Goal: Communication & Community: Participate in discussion

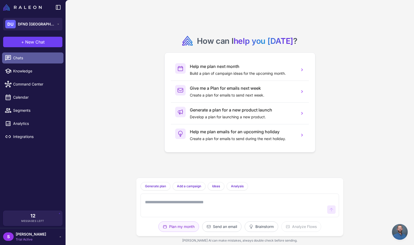
click at [13, 57] on div at bounding box center [9, 58] width 7 height 7
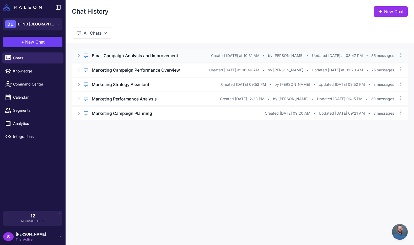
click at [131, 56] on h3 "Email Campaign Analysis and Improvement" at bounding box center [135, 55] width 86 height 6
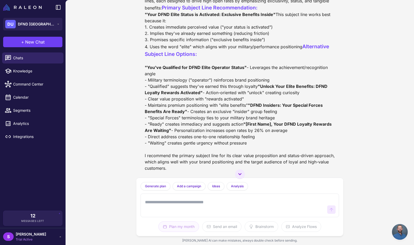
scroll to position [5630, 0]
